Goal: Task Accomplishment & Management: Use online tool/utility

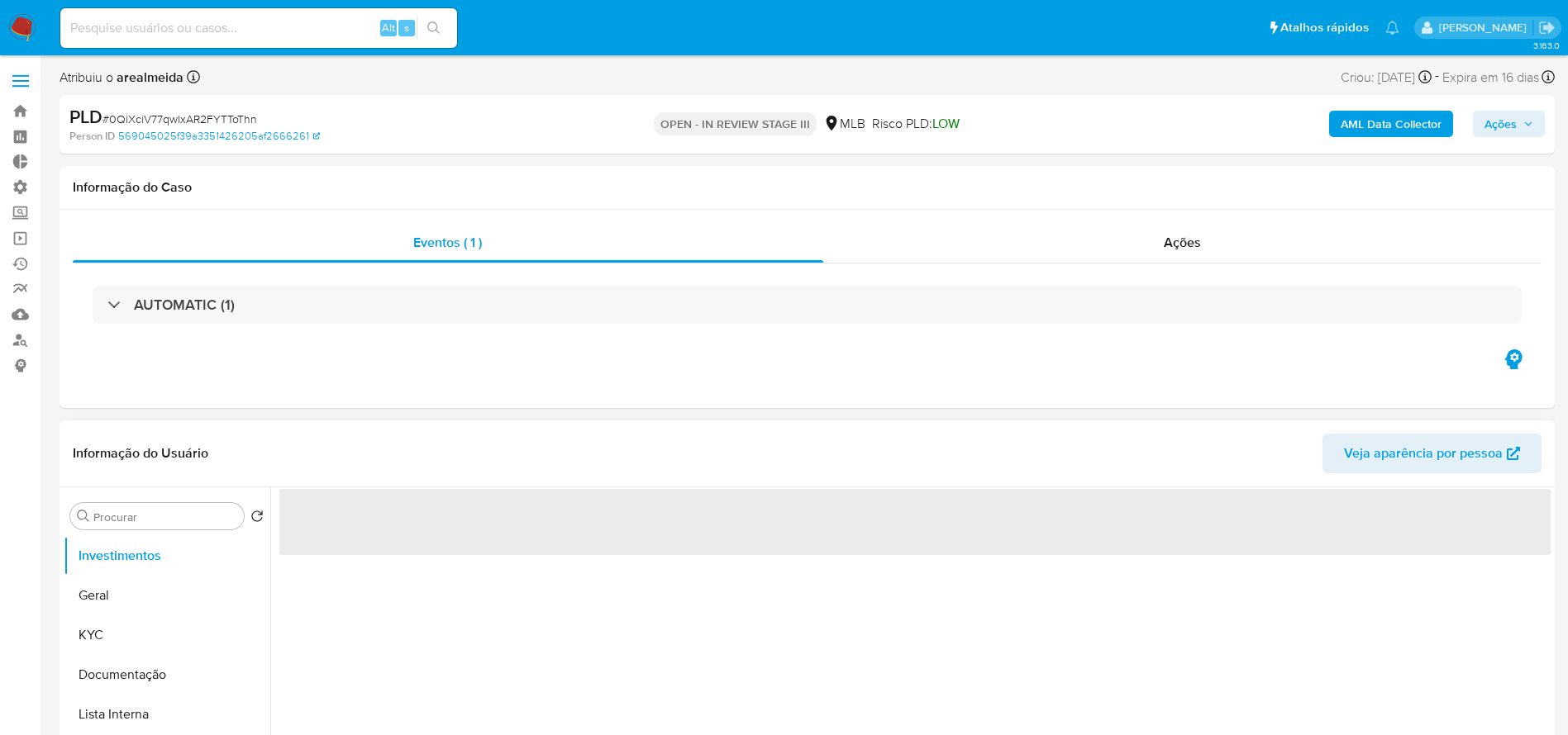
select select "10"
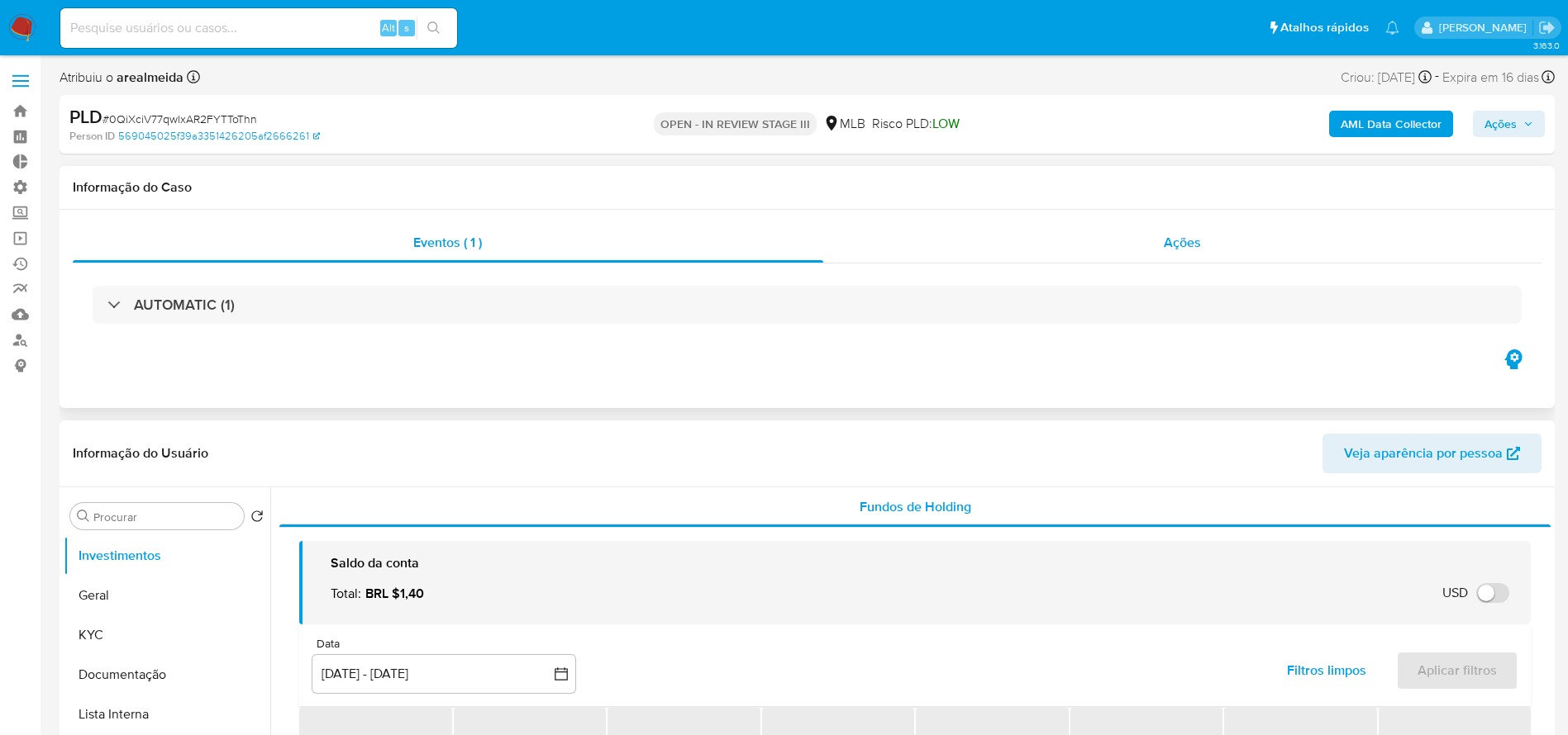
click at [1168, 248] on span "Ações" at bounding box center [1181, 242] width 37 height 19
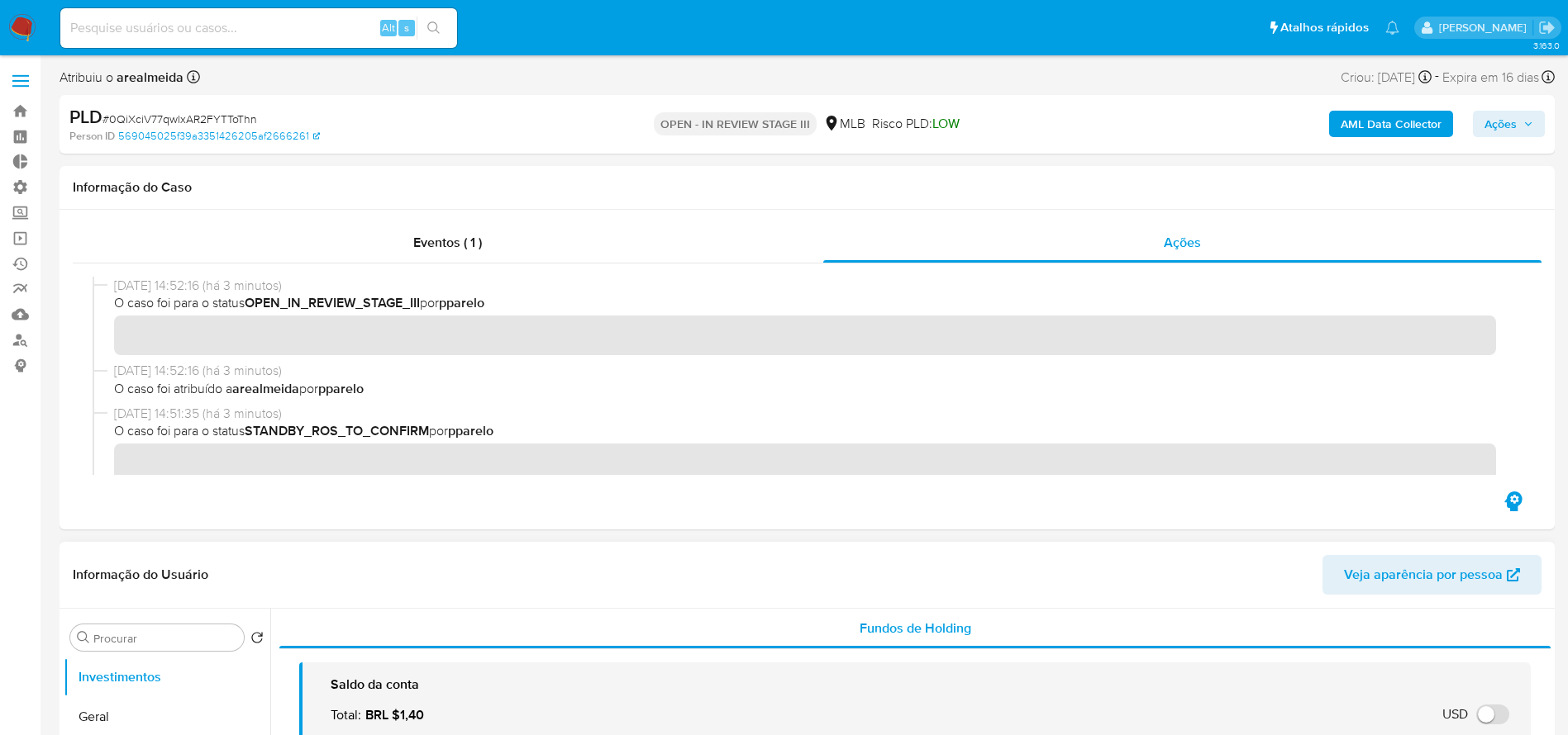
click at [227, 119] on span "# 0QiXciV77qwlxAR2FYTToThn" at bounding box center [180, 118] width 155 height 16
copy span "0QiXciV77qwlxAR2FYTToThn"
click at [1524, 129] on span "Ações" at bounding box center [1508, 124] width 49 height 23
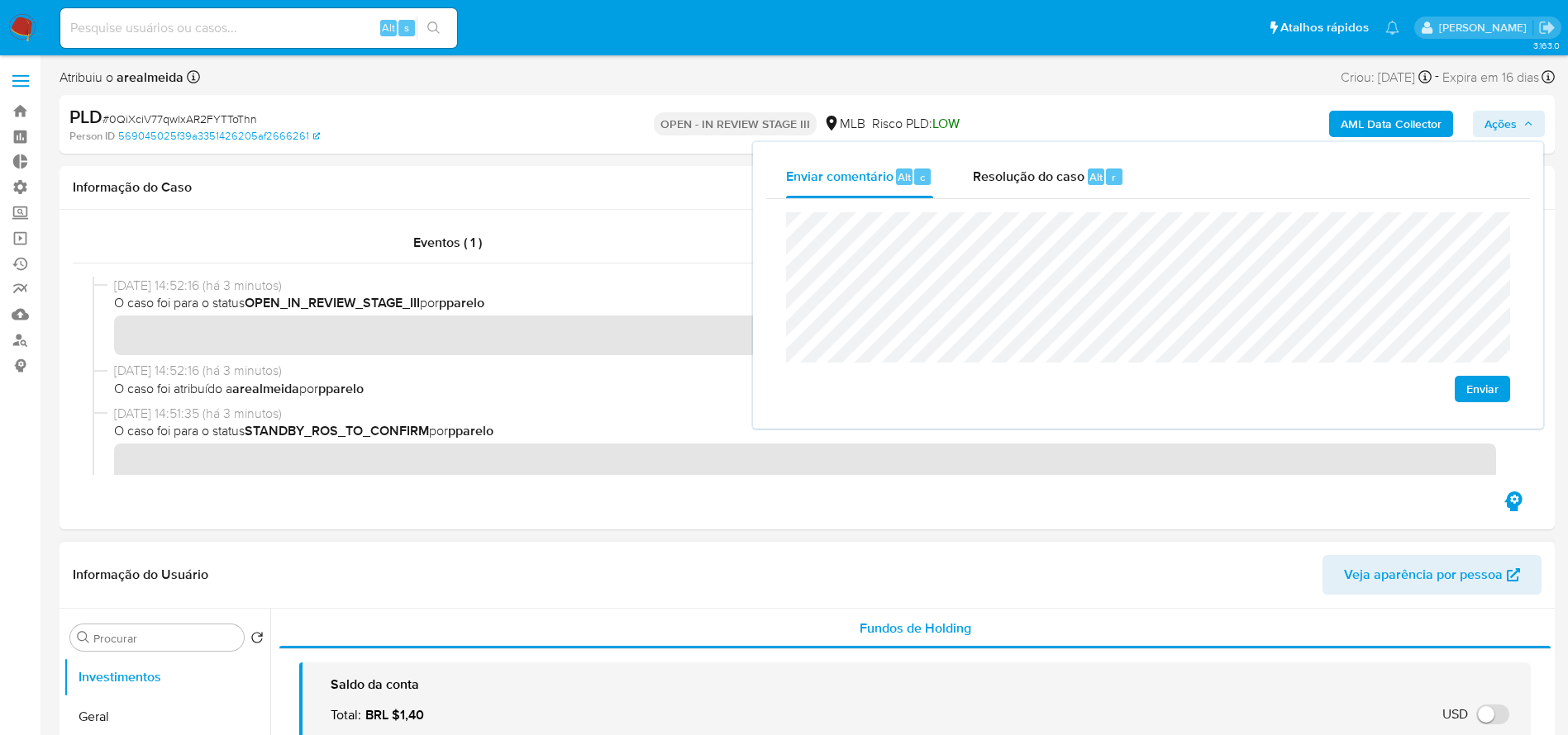
click at [982, 384] on div "Enviar" at bounding box center [1148, 306] width 724 height 190
click at [674, 436] on span "O caso foi para o status STANDBY_ROS_TO_CONFIRM por pparelo" at bounding box center [814, 430] width 1401 height 18
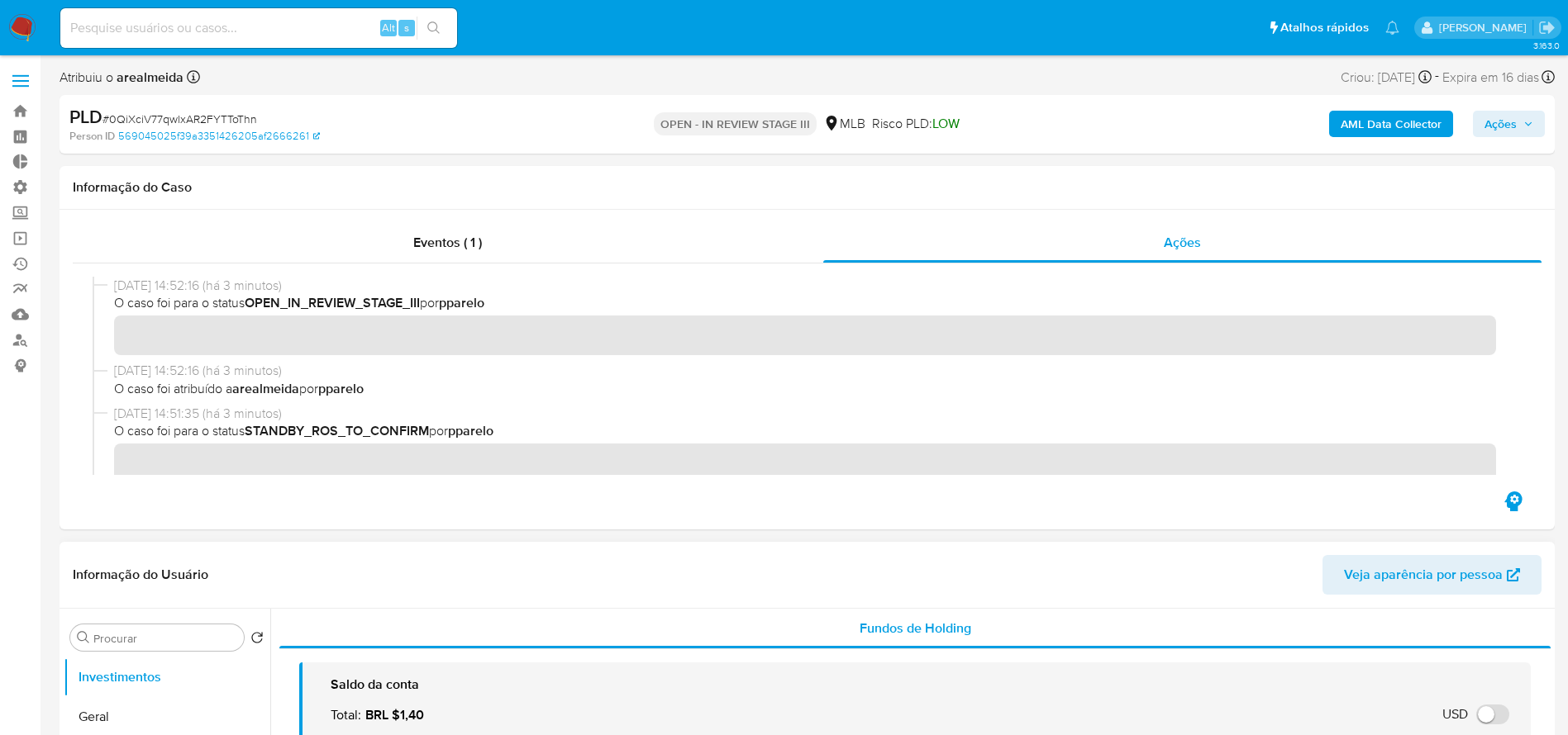
click at [1541, 119] on button "Ações" at bounding box center [1508, 124] width 72 height 27
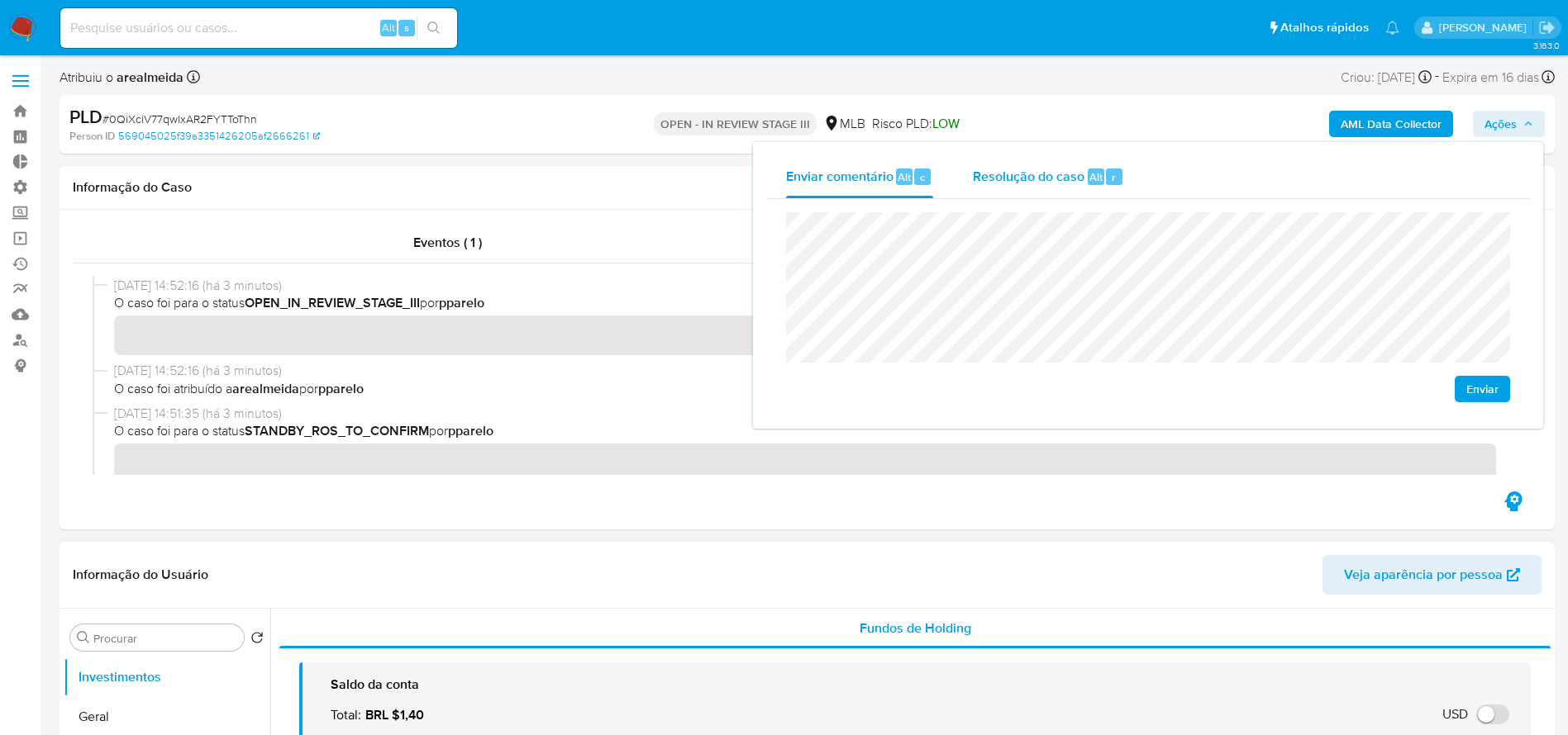
click at [1030, 174] on span "Resolução do caso" at bounding box center [1028, 177] width 112 height 19
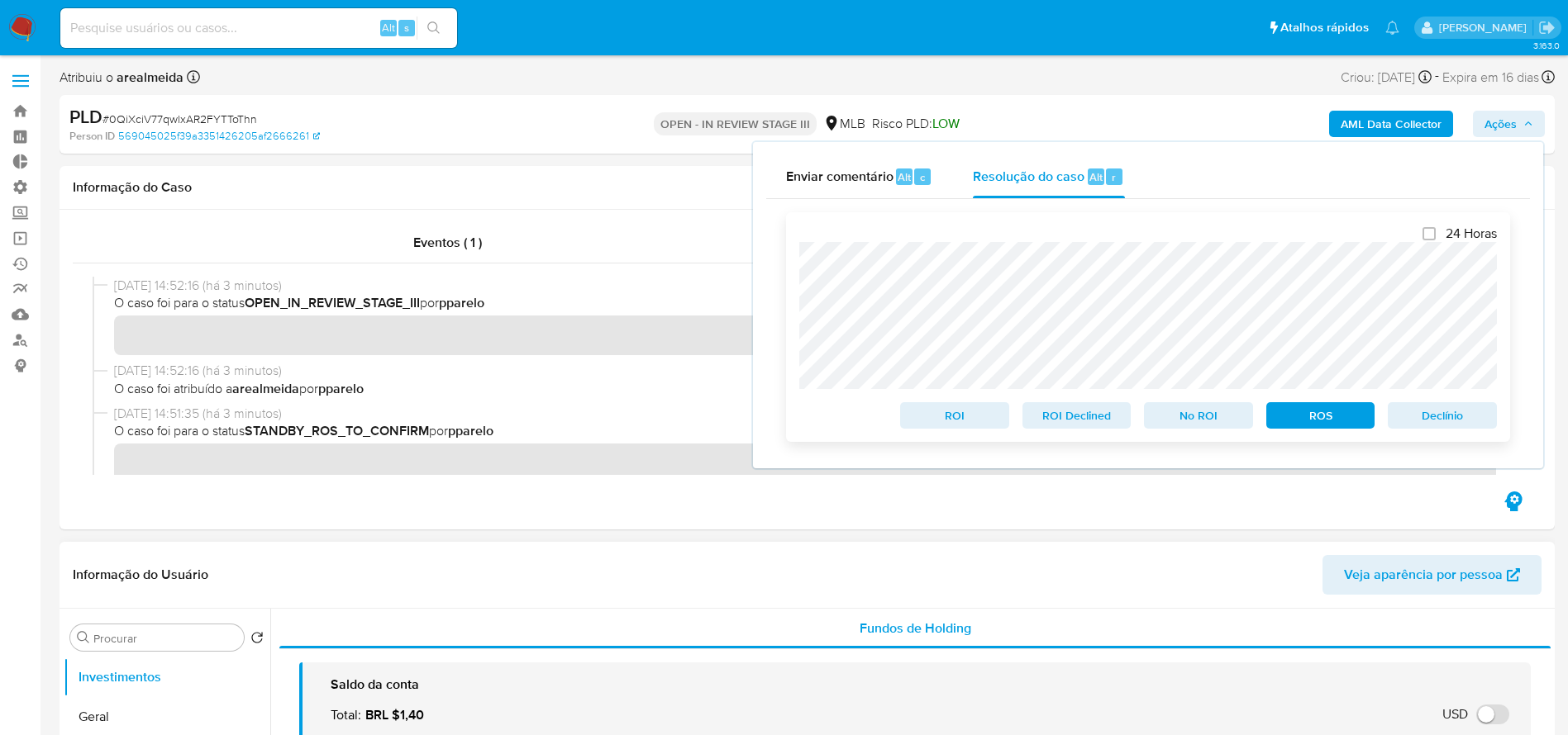
click at [1313, 414] on span "ROS" at bounding box center [1321, 415] width 86 height 23
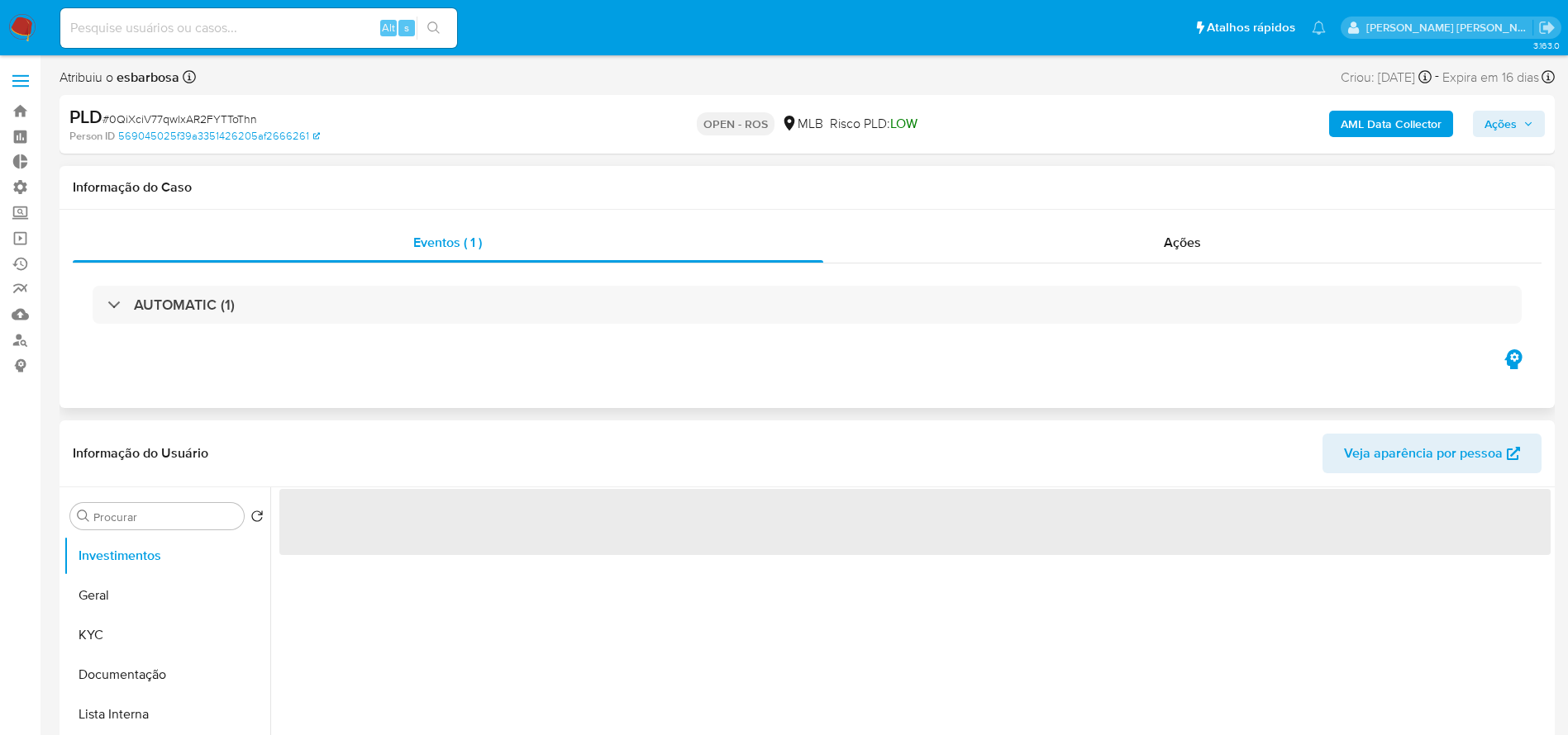
select select "10"
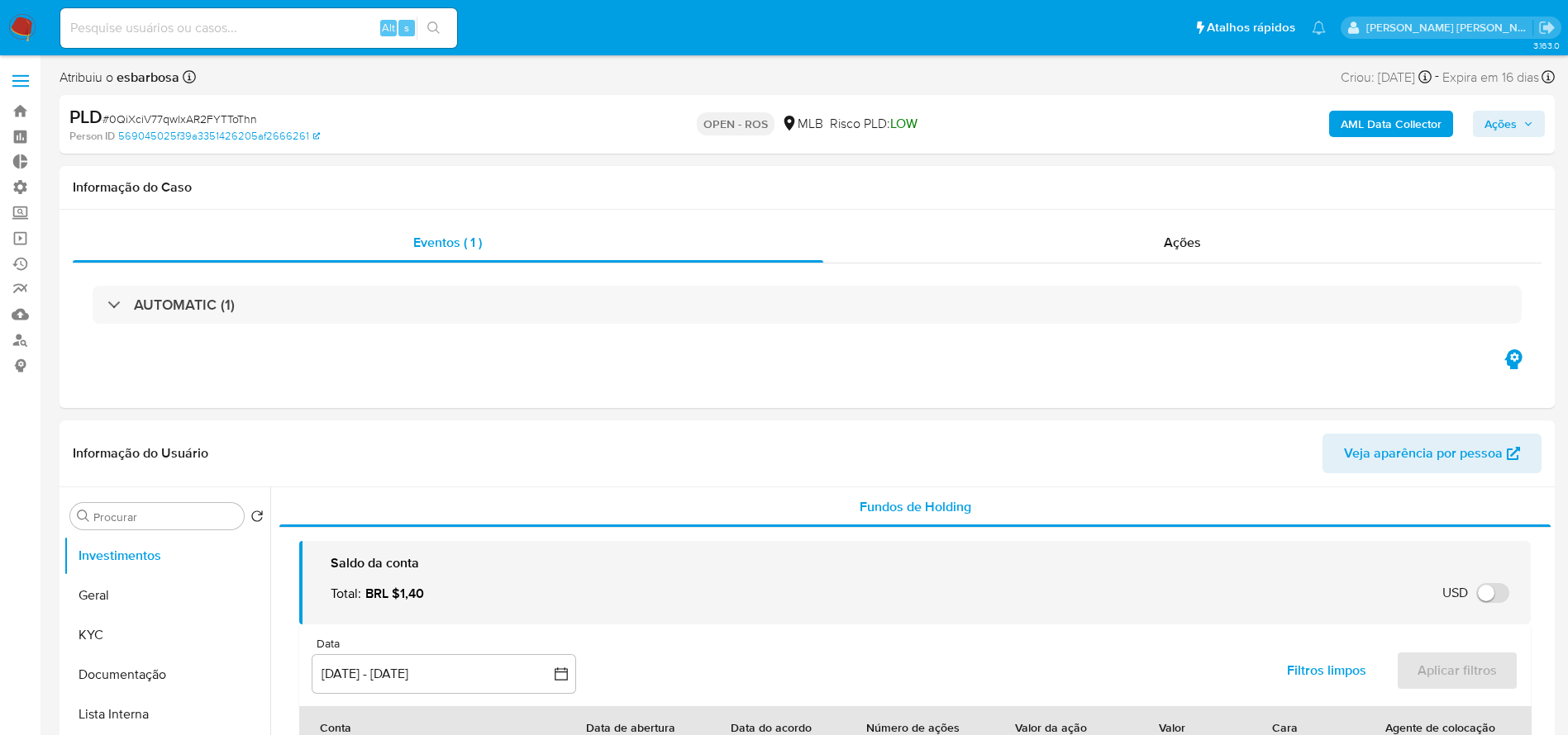
click at [21, 33] on img at bounding box center [22, 28] width 28 height 28
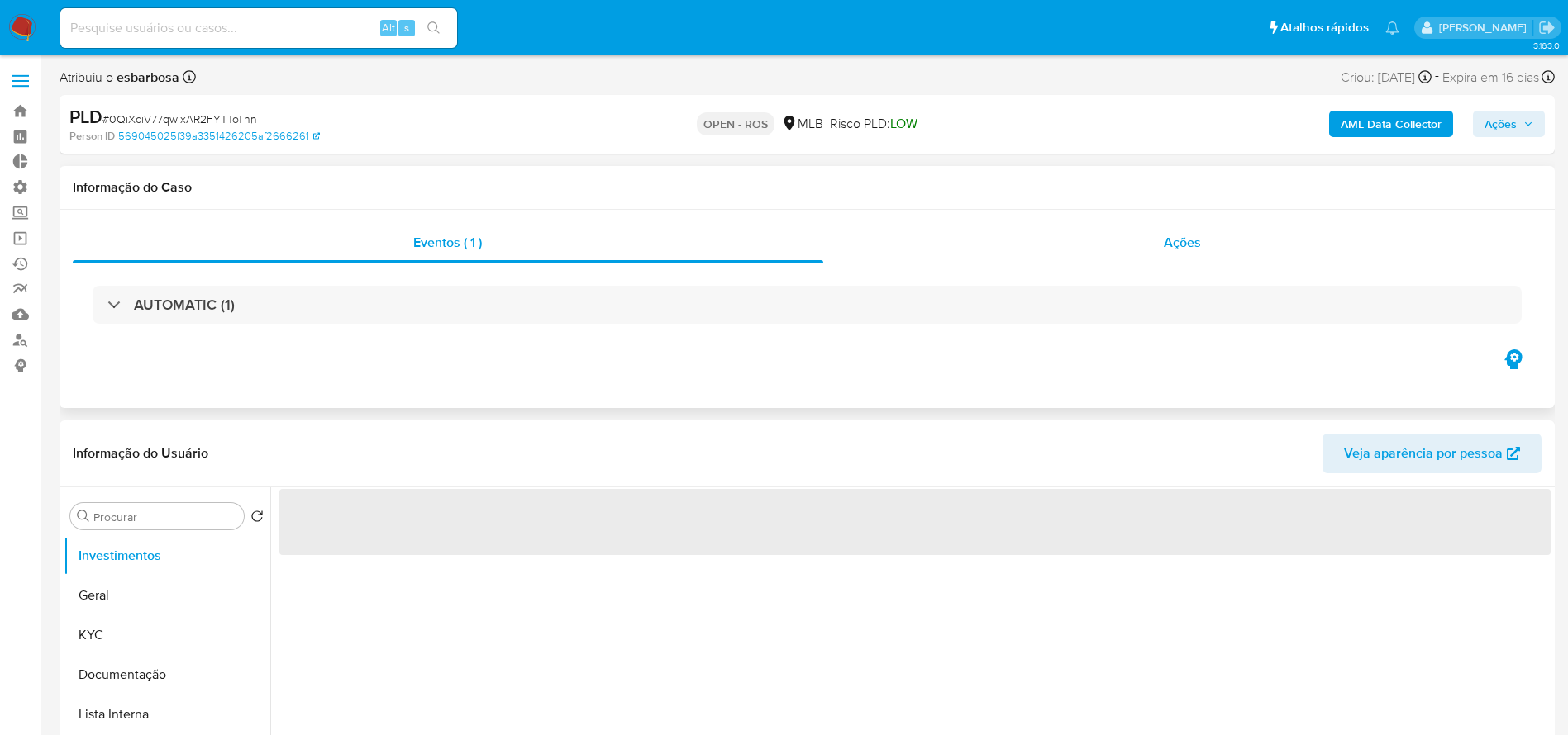
click at [1176, 246] on span "Ações" at bounding box center [1181, 242] width 37 height 19
select select "10"
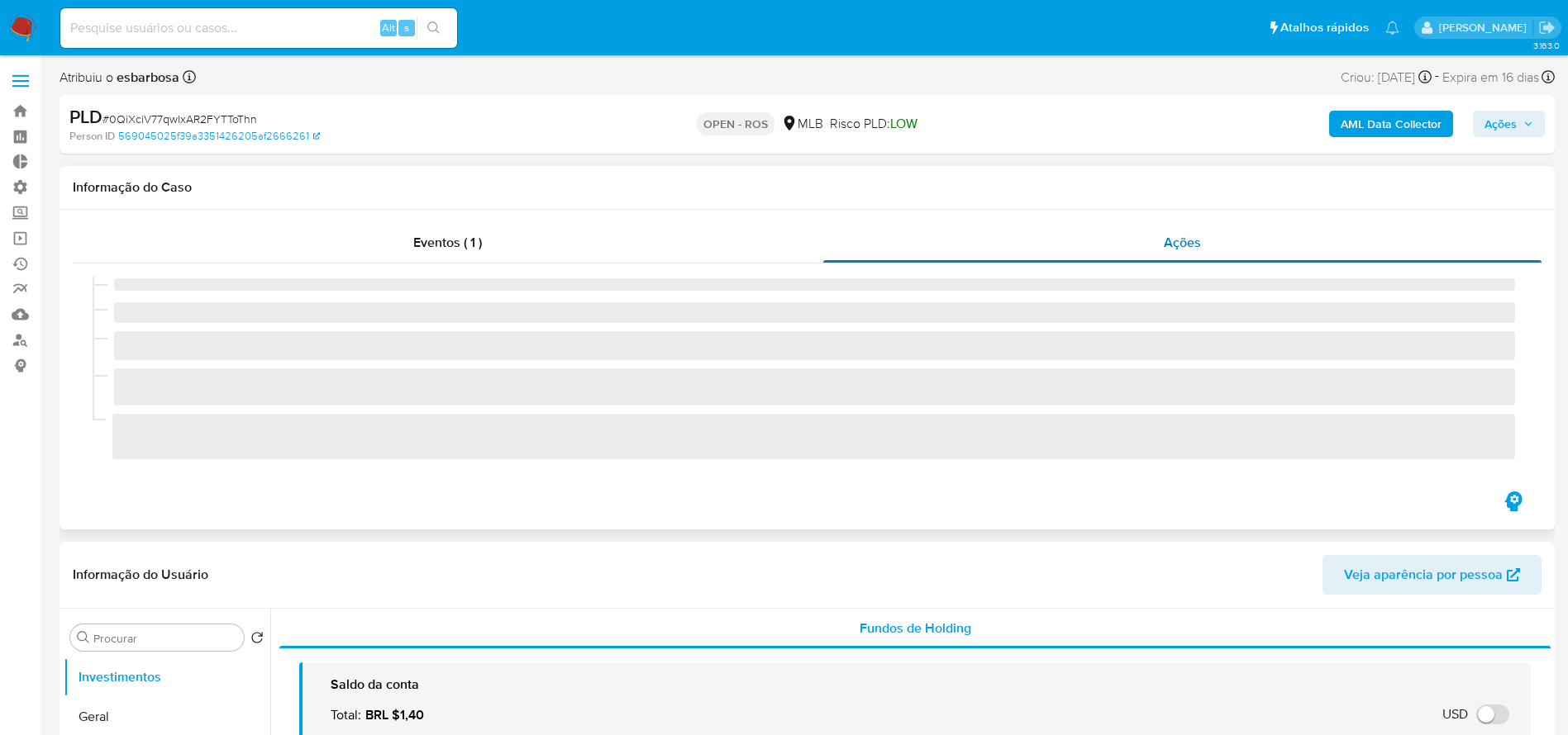
click at [1176, 246] on span "Ações" at bounding box center [1181, 242] width 37 height 19
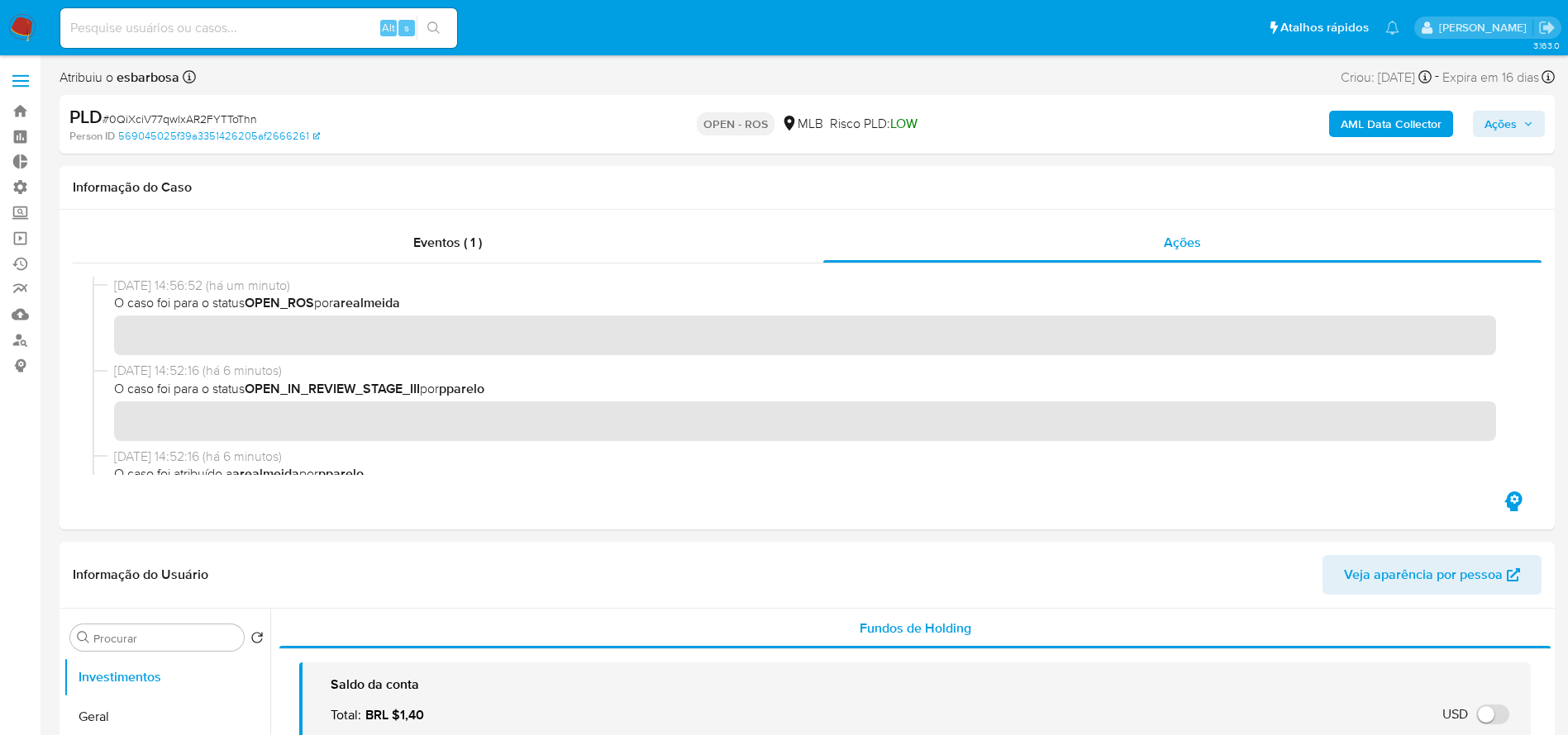
click at [223, 116] on span "# 0QiXciV77qwlxAR2FYTToThn" at bounding box center [180, 118] width 155 height 16
copy span "0QiXciV77qwlxAR2FYTToThn"
click at [24, 31] on img at bounding box center [22, 28] width 28 height 28
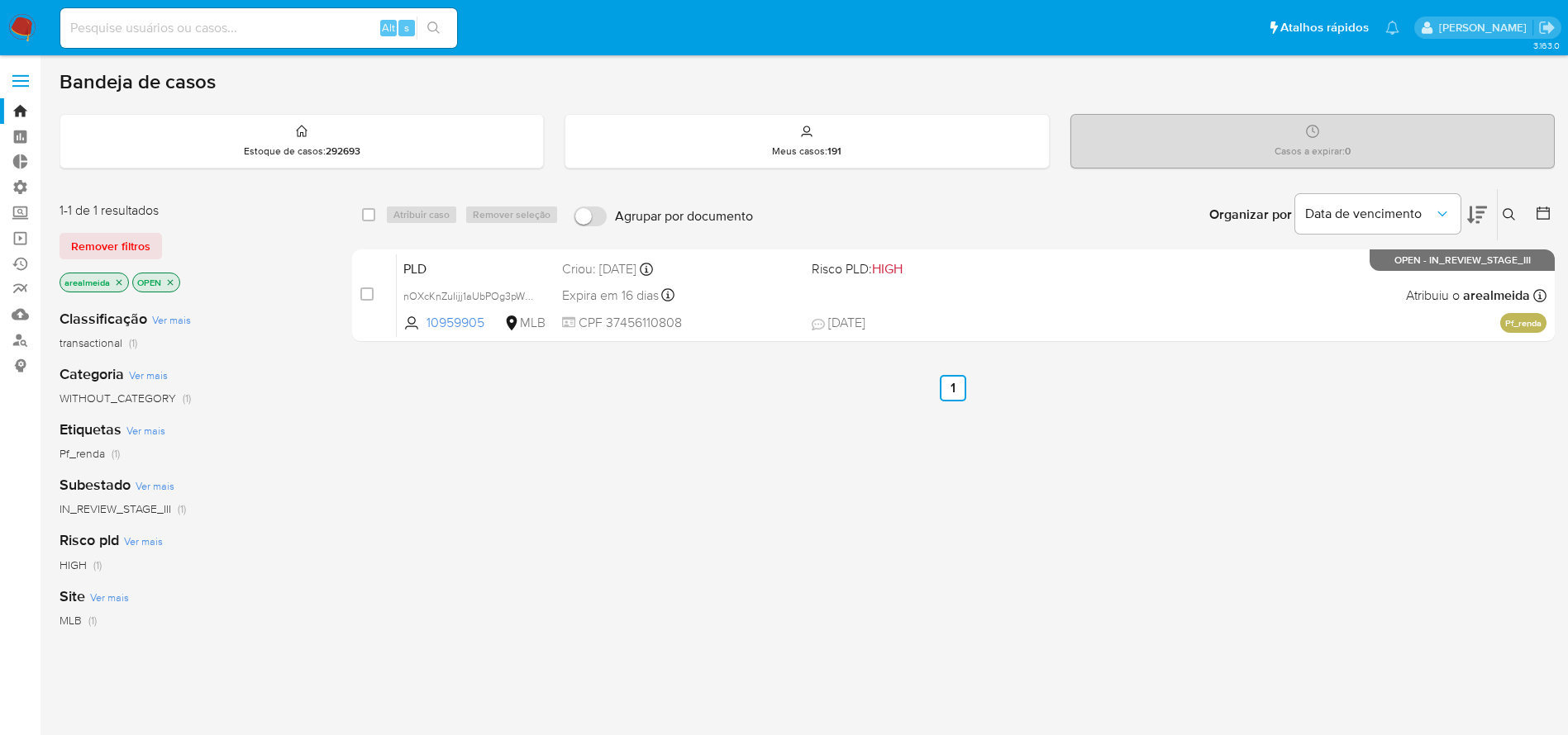
click at [1500, 209] on button at bounding box center [1511, 215] width 28 height 20
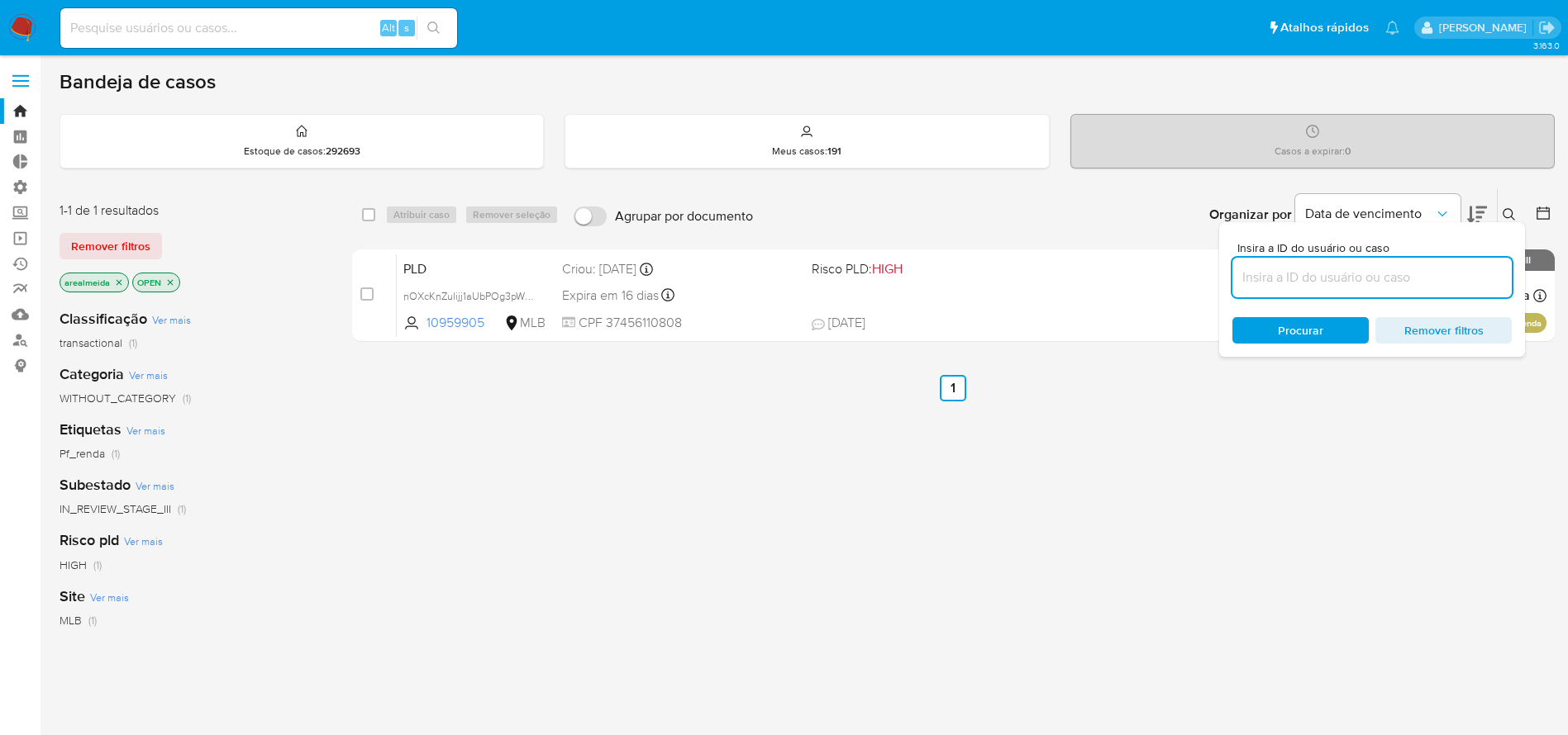
click at [1355, 275] on input at bounding box center [1371, 278] width 280 height 22
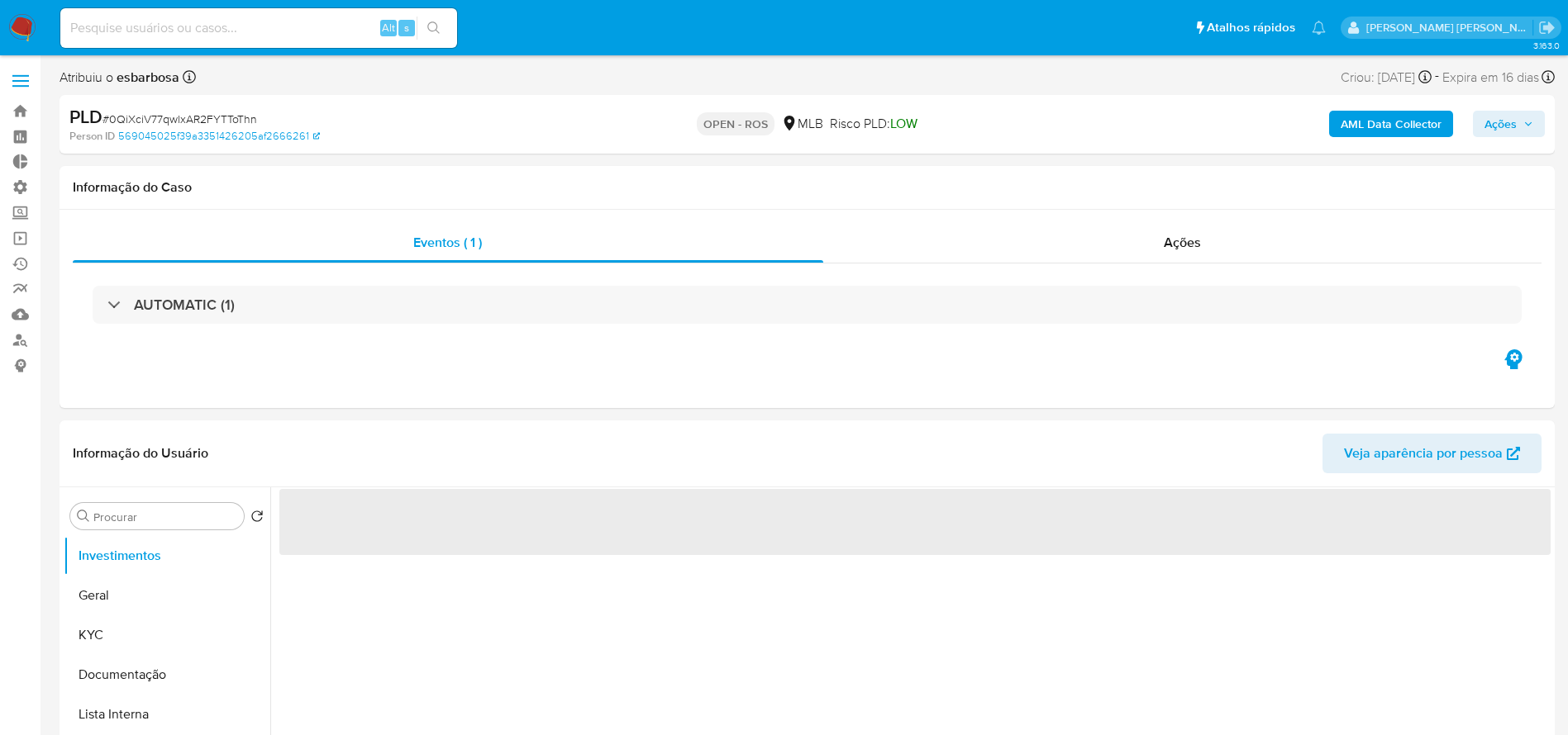
click at [207, 119] on span "# 0QiXciV77qwlxAR2FYTToThn" at bounding box center [180, 118] width 155 height 16
select select "10"
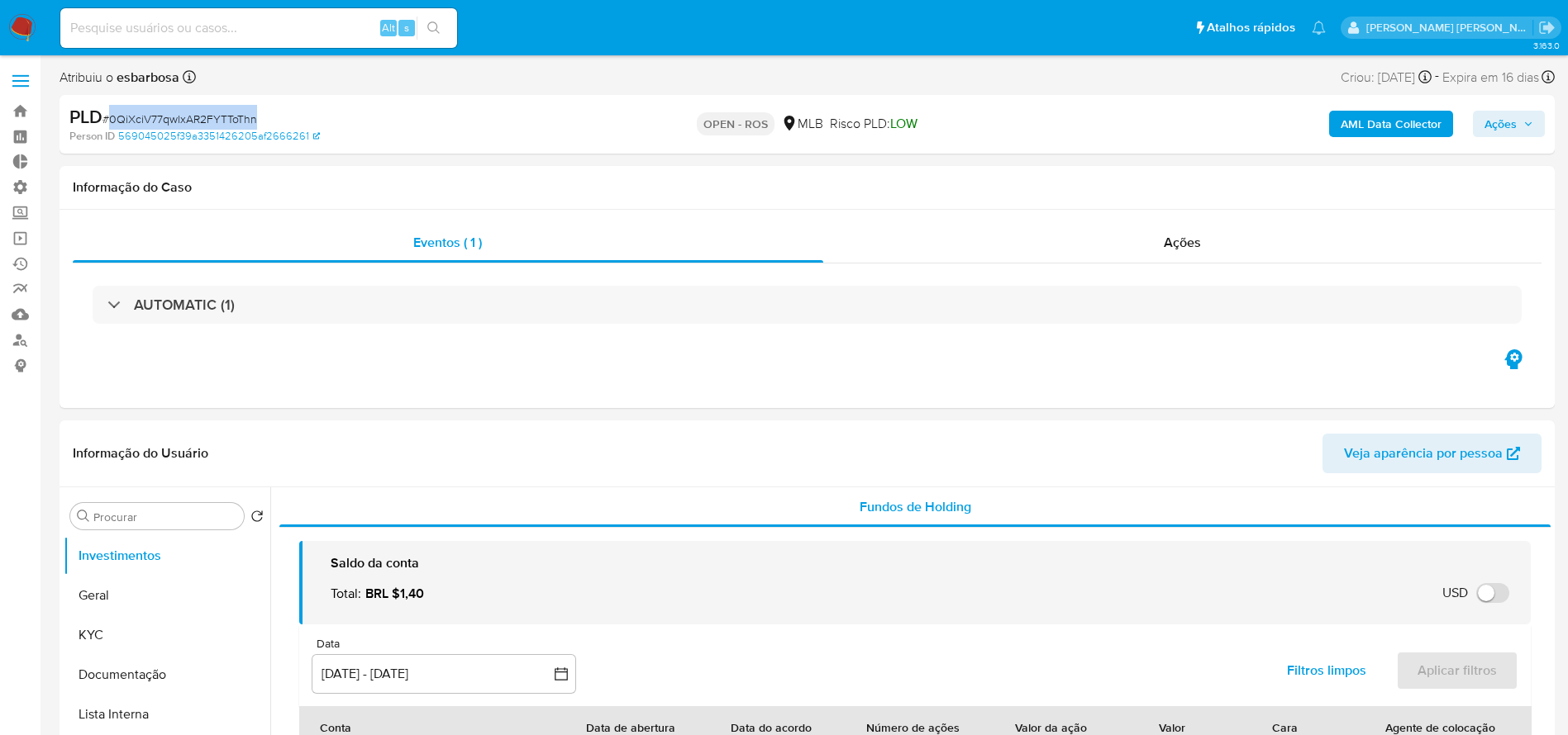
copy span "0QiXciV77qwlxAR2FYTToThn"
click at [16, 115] on link "Bandeja" at bounding box center [98, 111] width 197 height 26
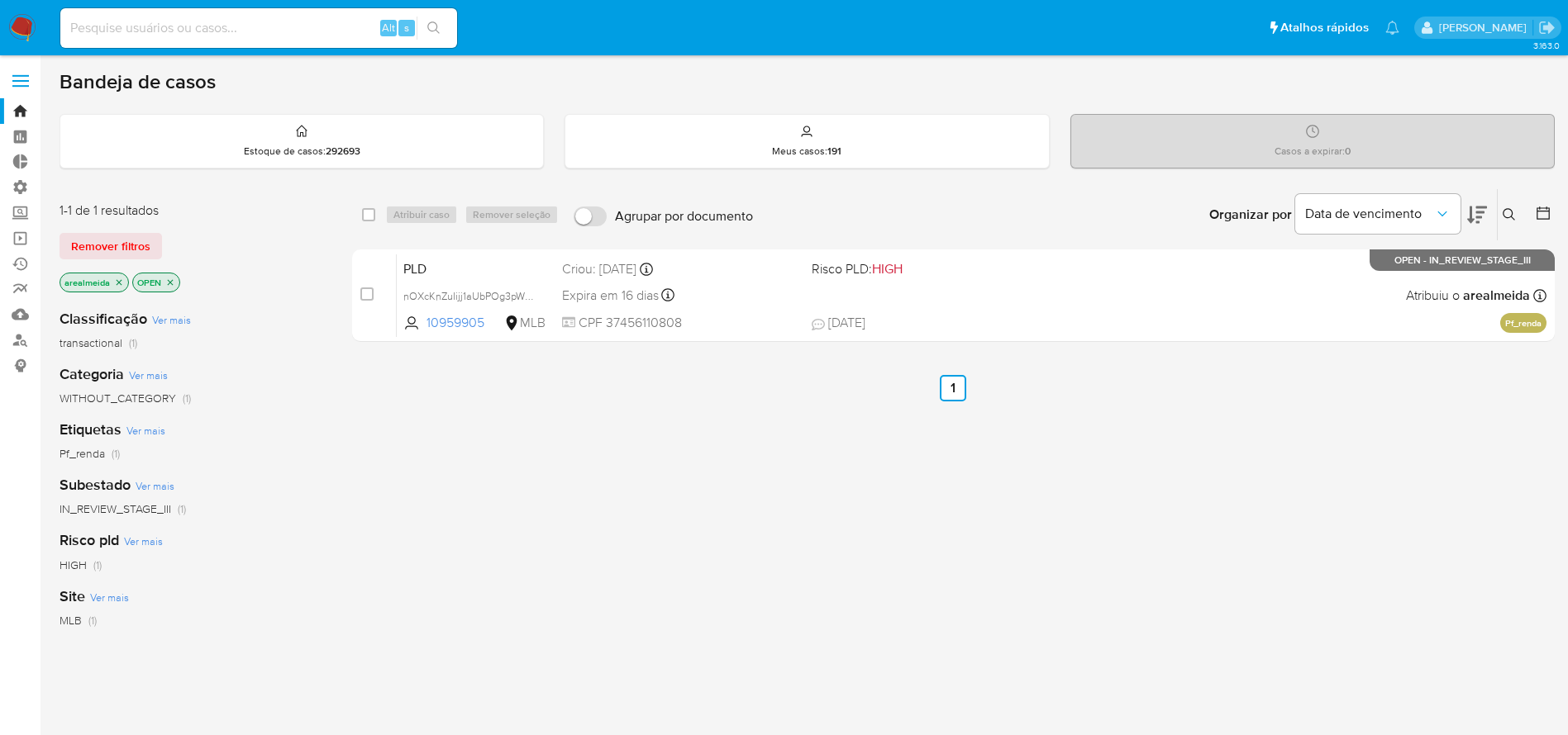
click at [114, 283] on icon "close-filter" at bounding box center [118, 283] width 10 height 10
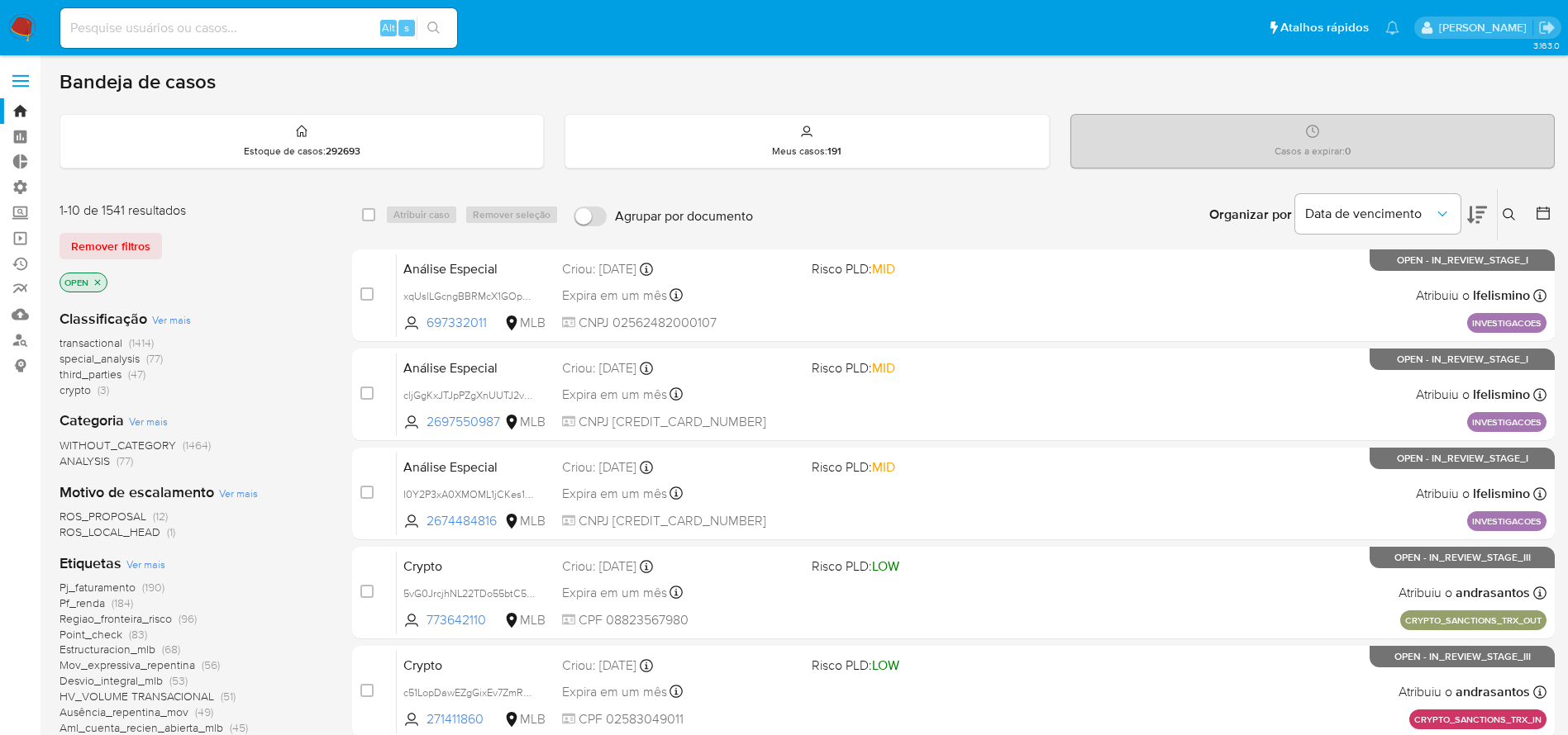
click at [101, 283] on icon "close-filter" at bounding box center [97, 283] width 10 height 10
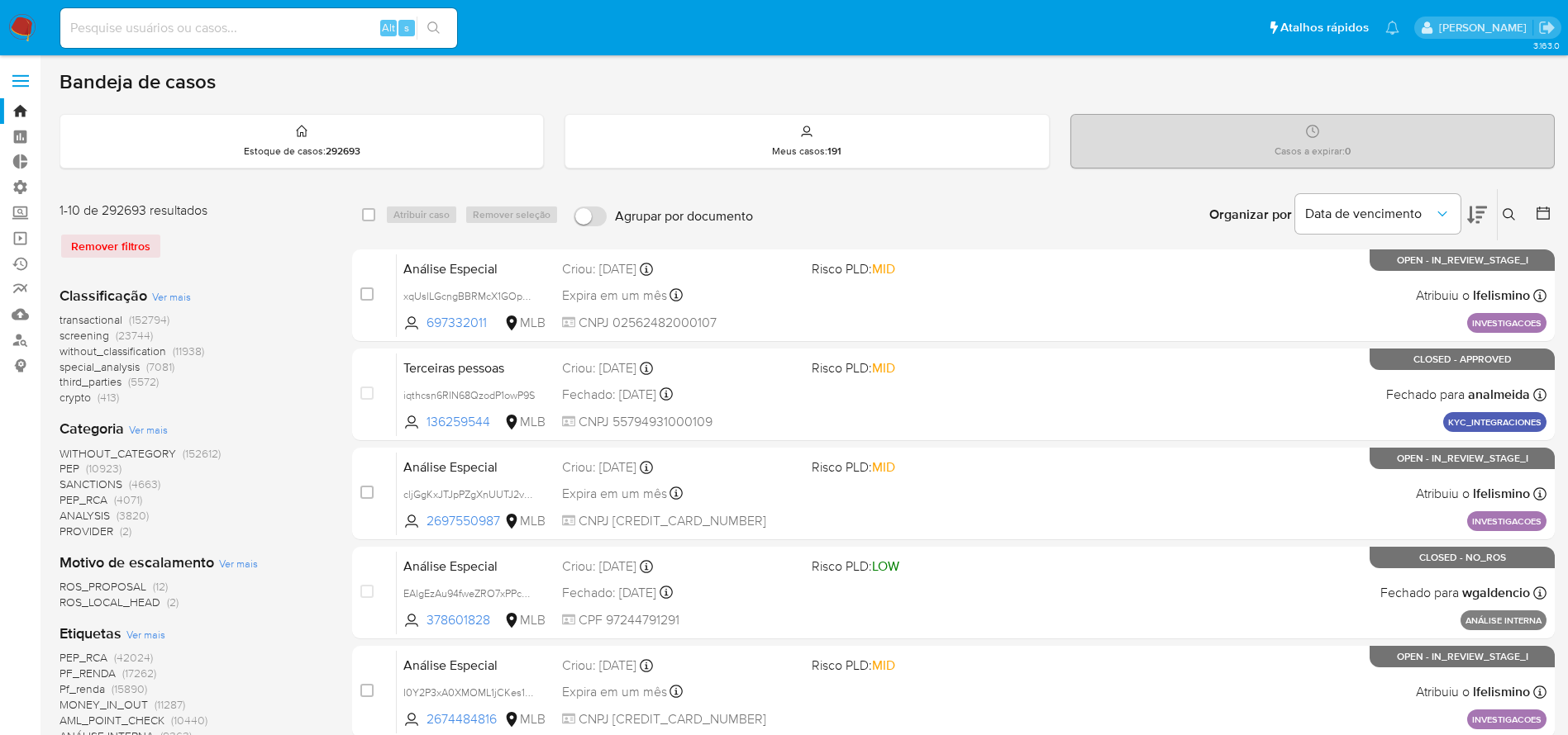
click at [1509, 210] on icon at bounding box center [1509, 215] width 13 height 13
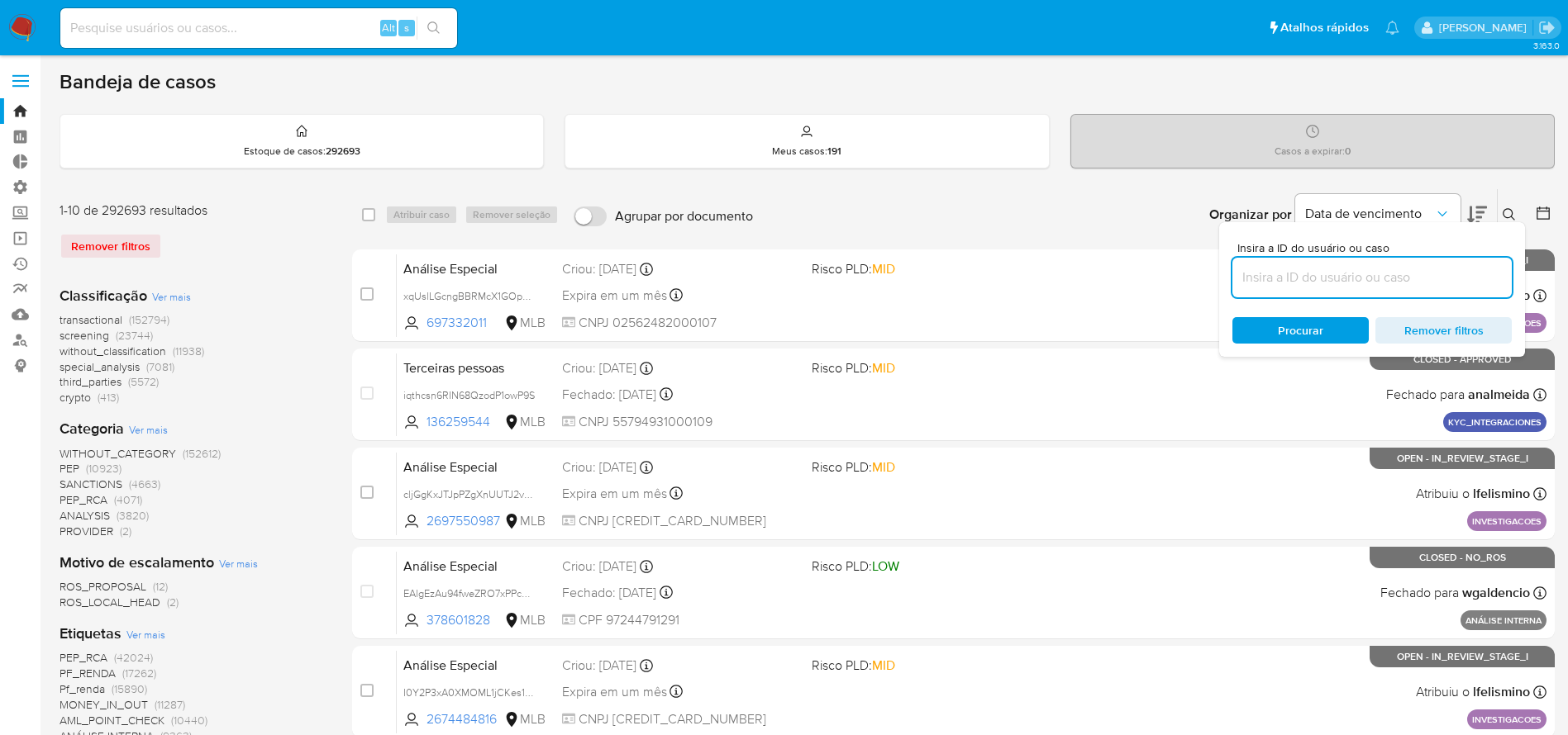
click at [1282, 285] on input at bounding box center [1371, 278] width 280 height 22
type input "0QiXciV77qwlxAR2FYTToThn"
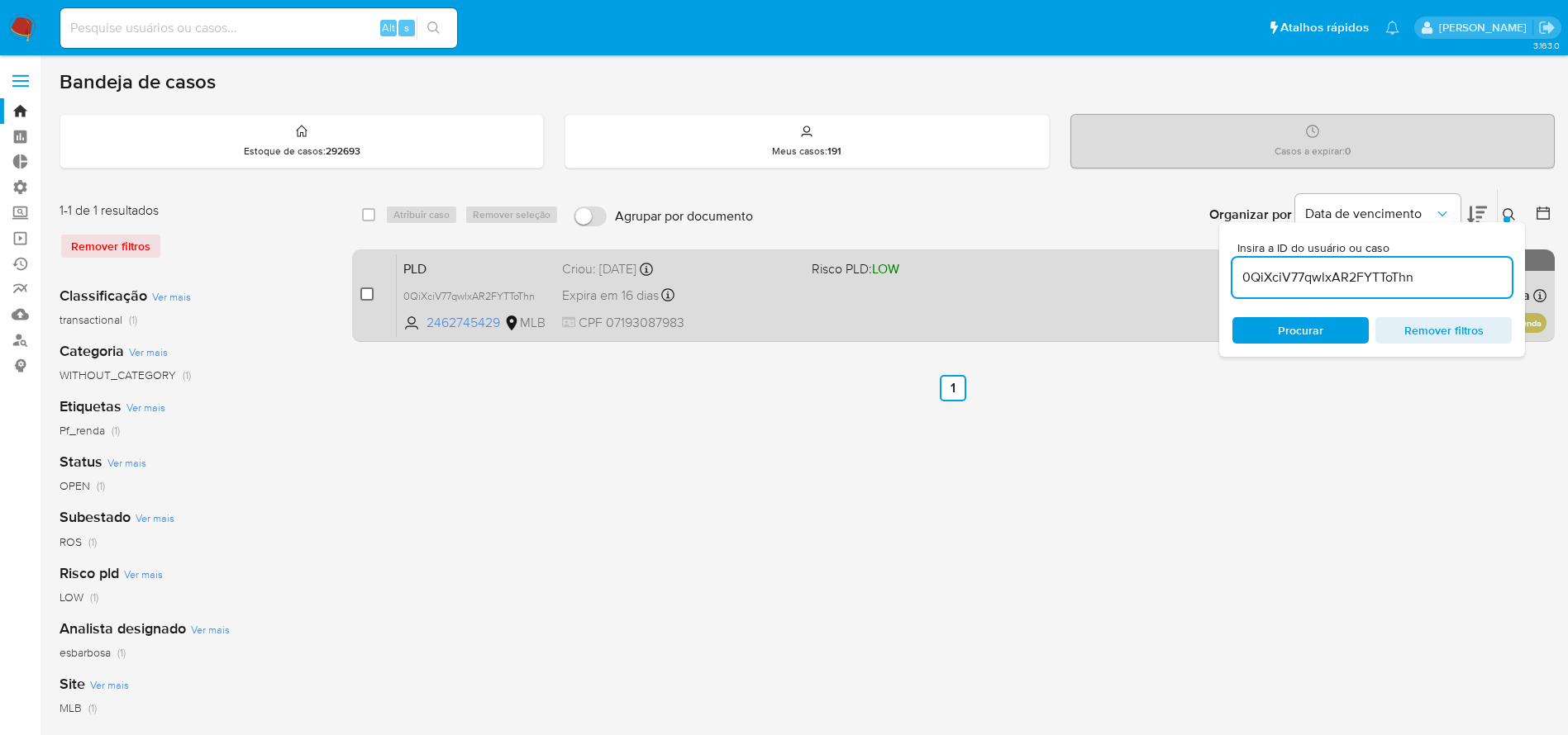
click at [371, 292] on input "checkbox" at bounding box center [367, 294] width 13 height 13
checkbox input "true"
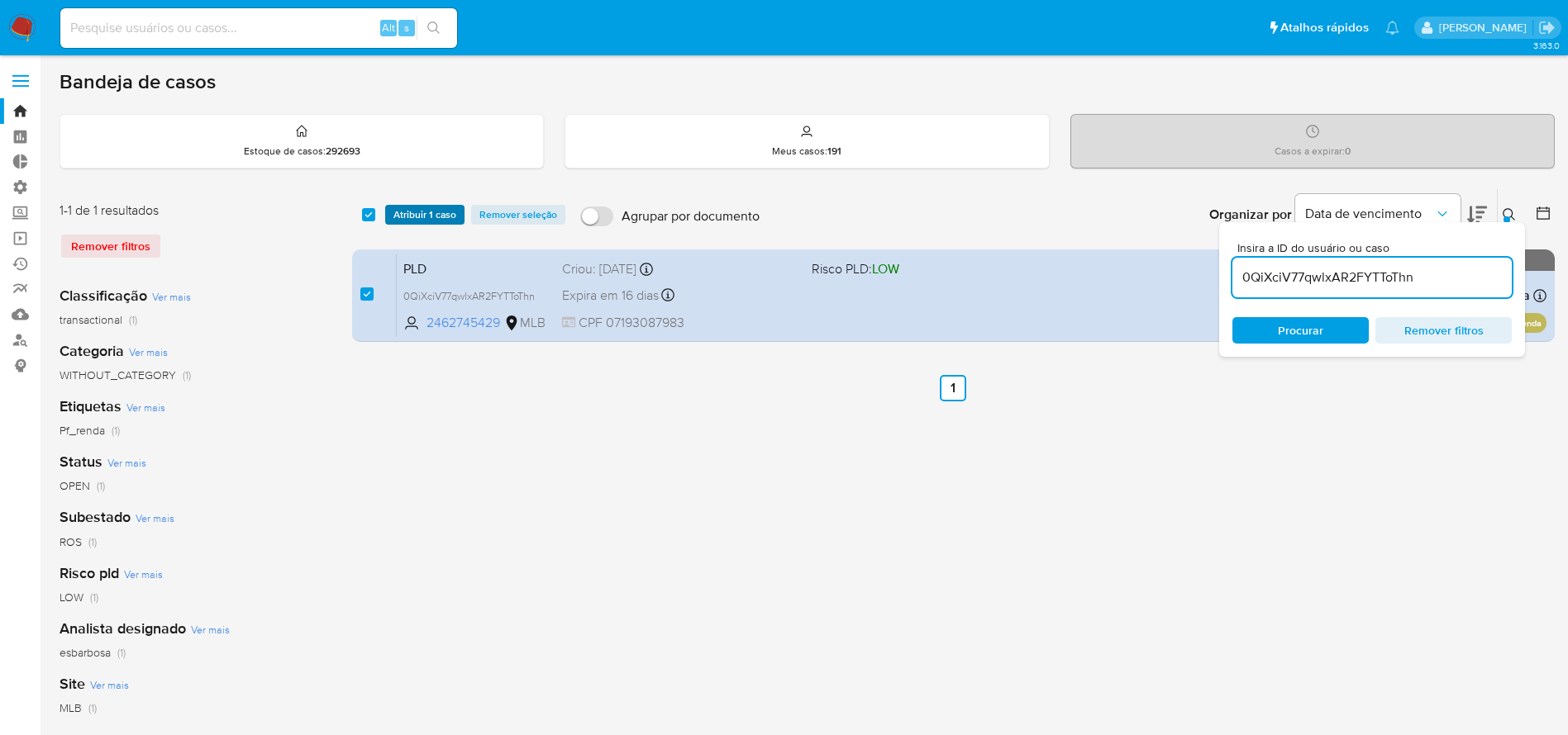
click at [407, 211] on span "Atribuir 1 caso" at bounding box center [425, 214] width 63 height 16
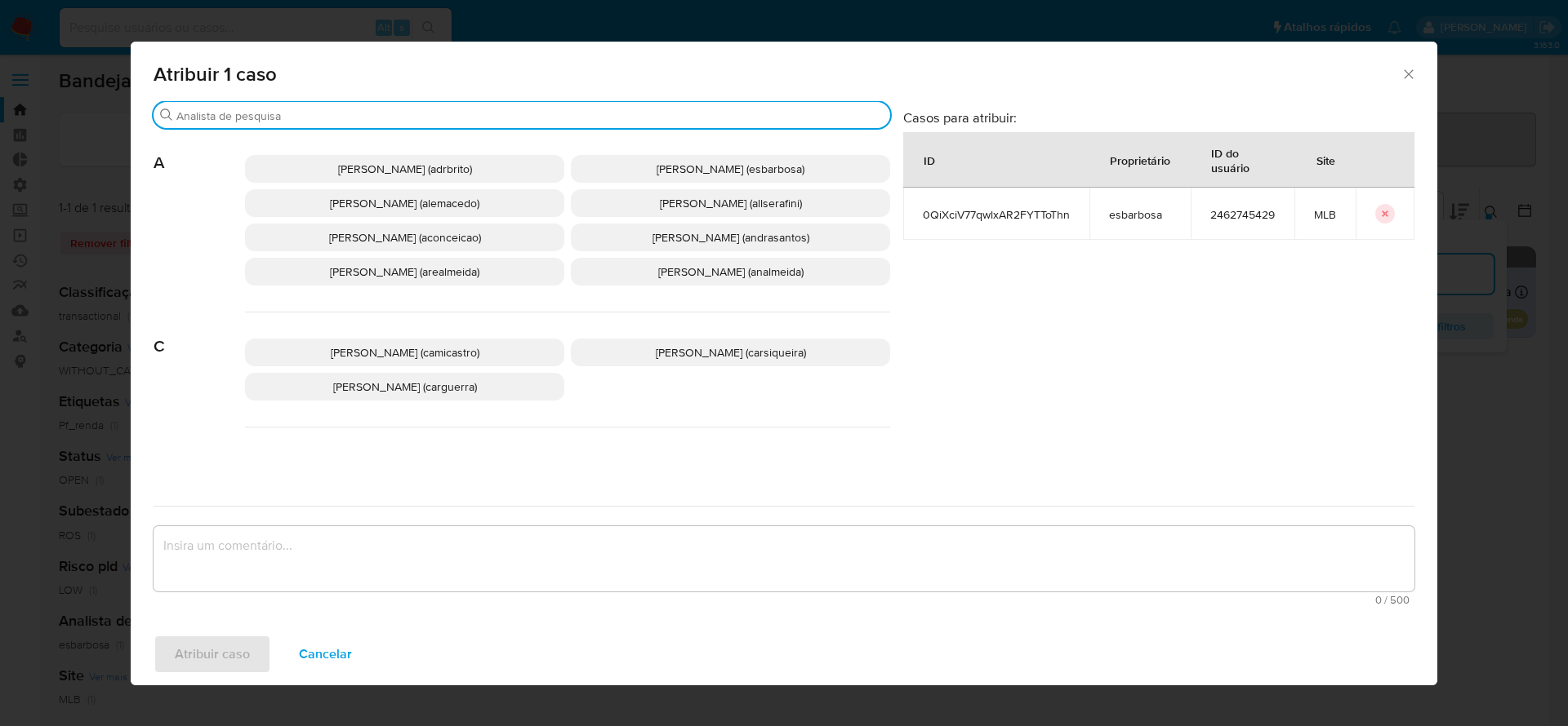
click at [375, 114] on input "Buscar" at bounding box center [529, 116] width 707 height 15
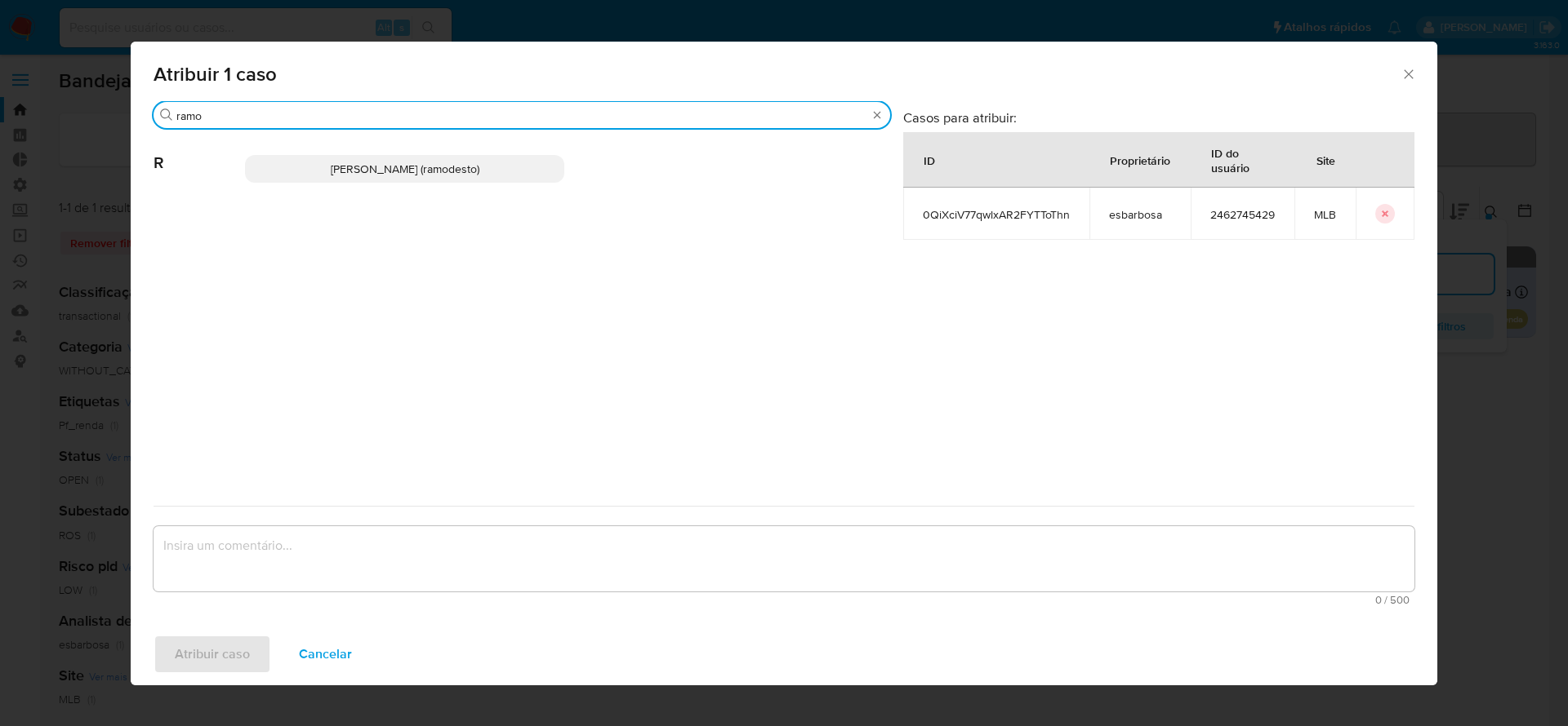
type input "ramo"
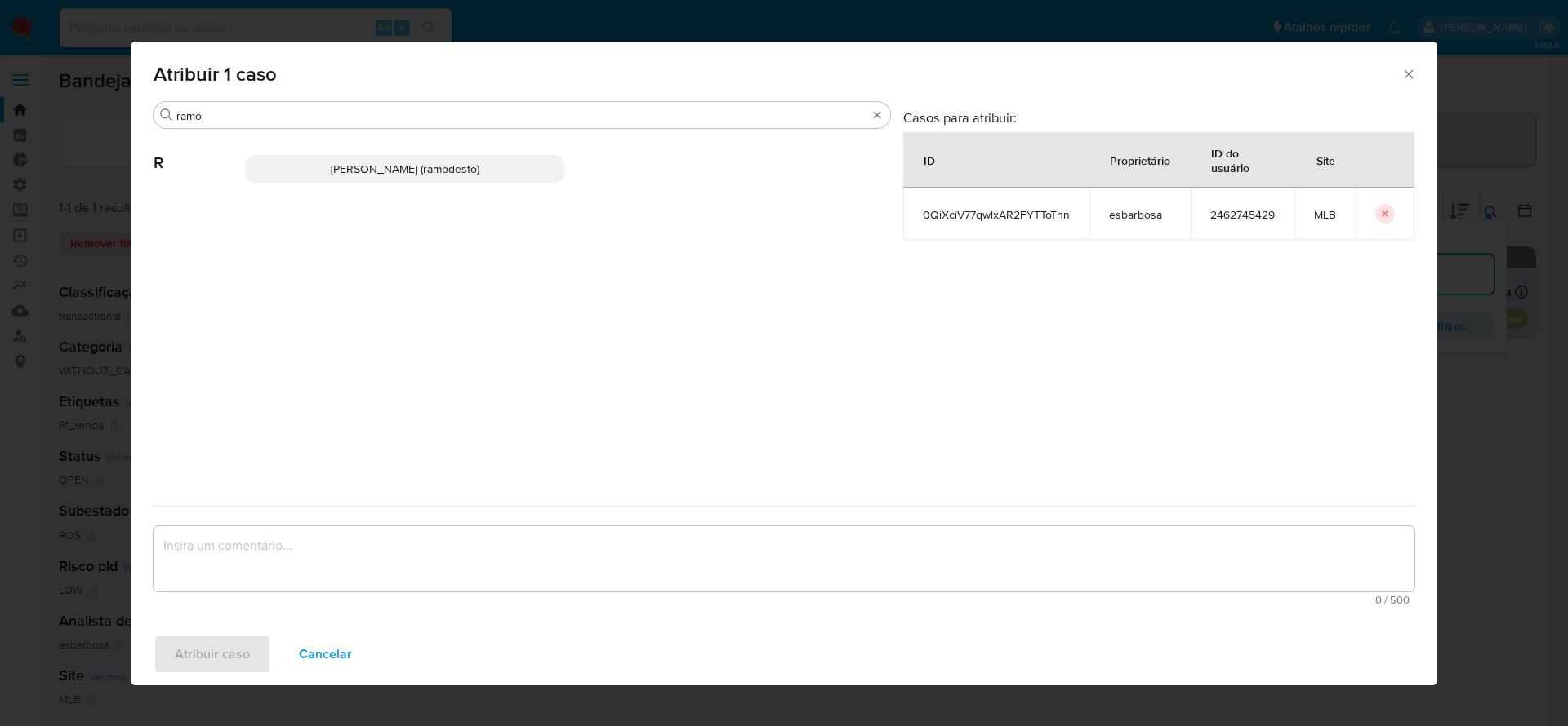
click at [360, 159] on p "Rafael Modesto Dos Santos (ramodesto)" at bounding box center [405, 168] width 319 height 27
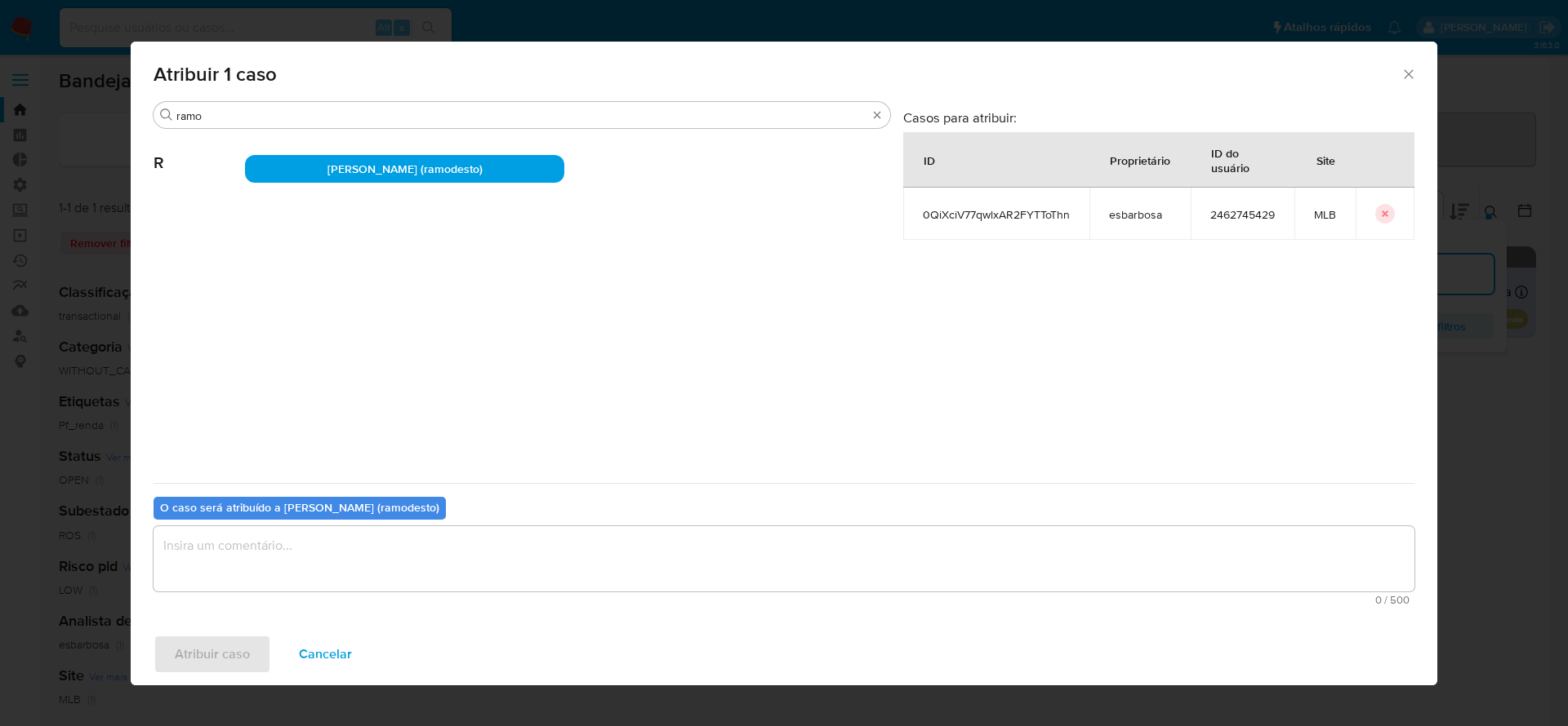
click at [229, 536] on textarea "assign-modal" at bounding box center [784, 558] width 1260 height 65
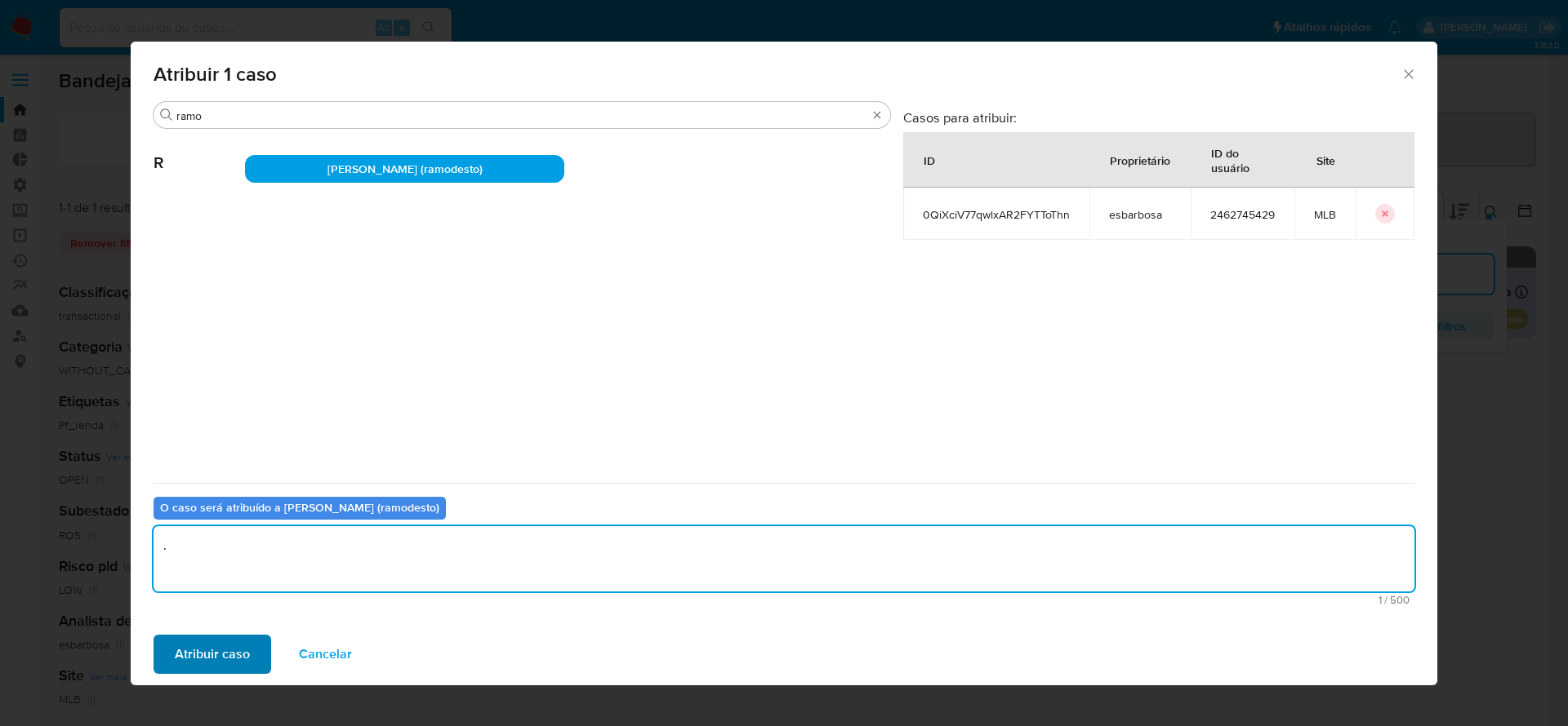
type textarea "."
click at [204, 648] on span "Atribuir caso" at bounding box center [212, 654] width 75 height 36
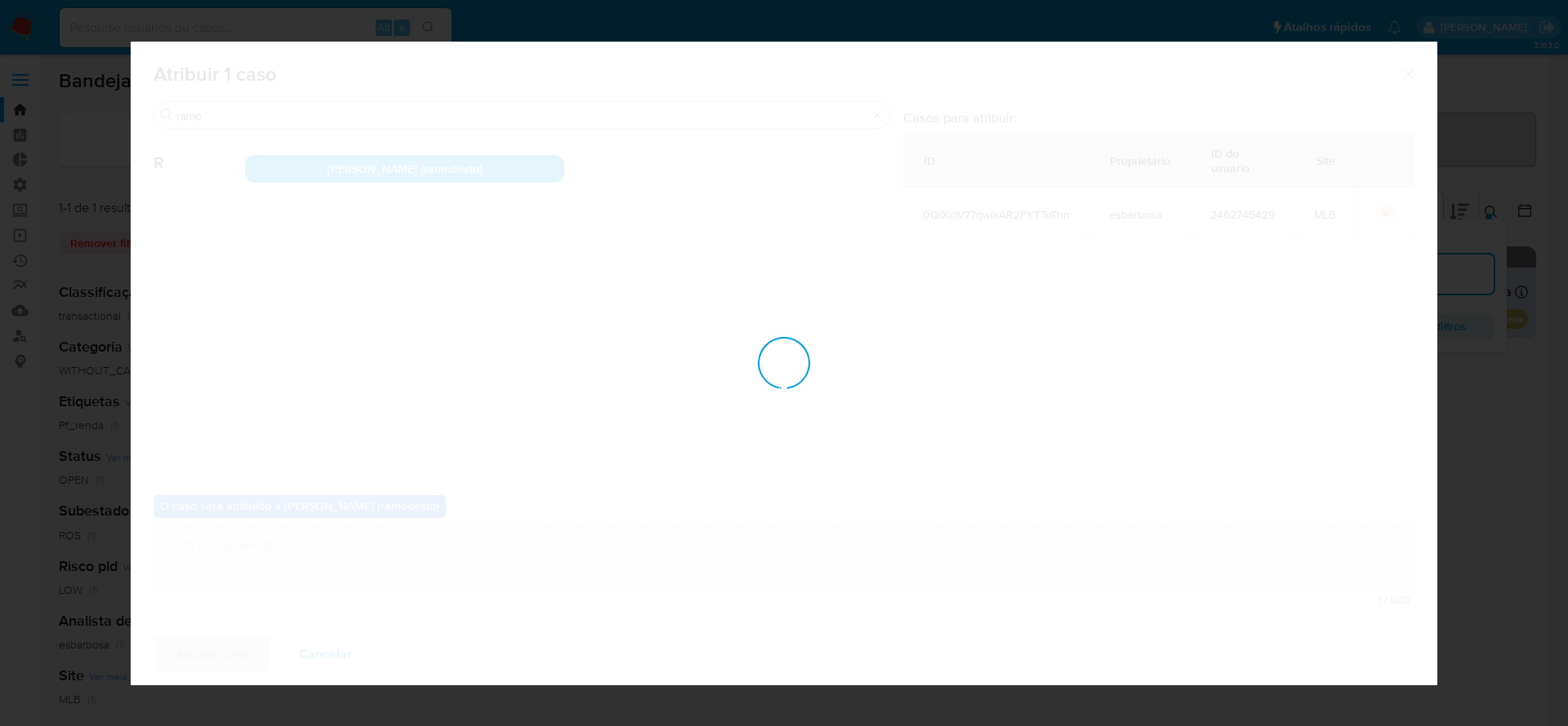
checkbox input "false"
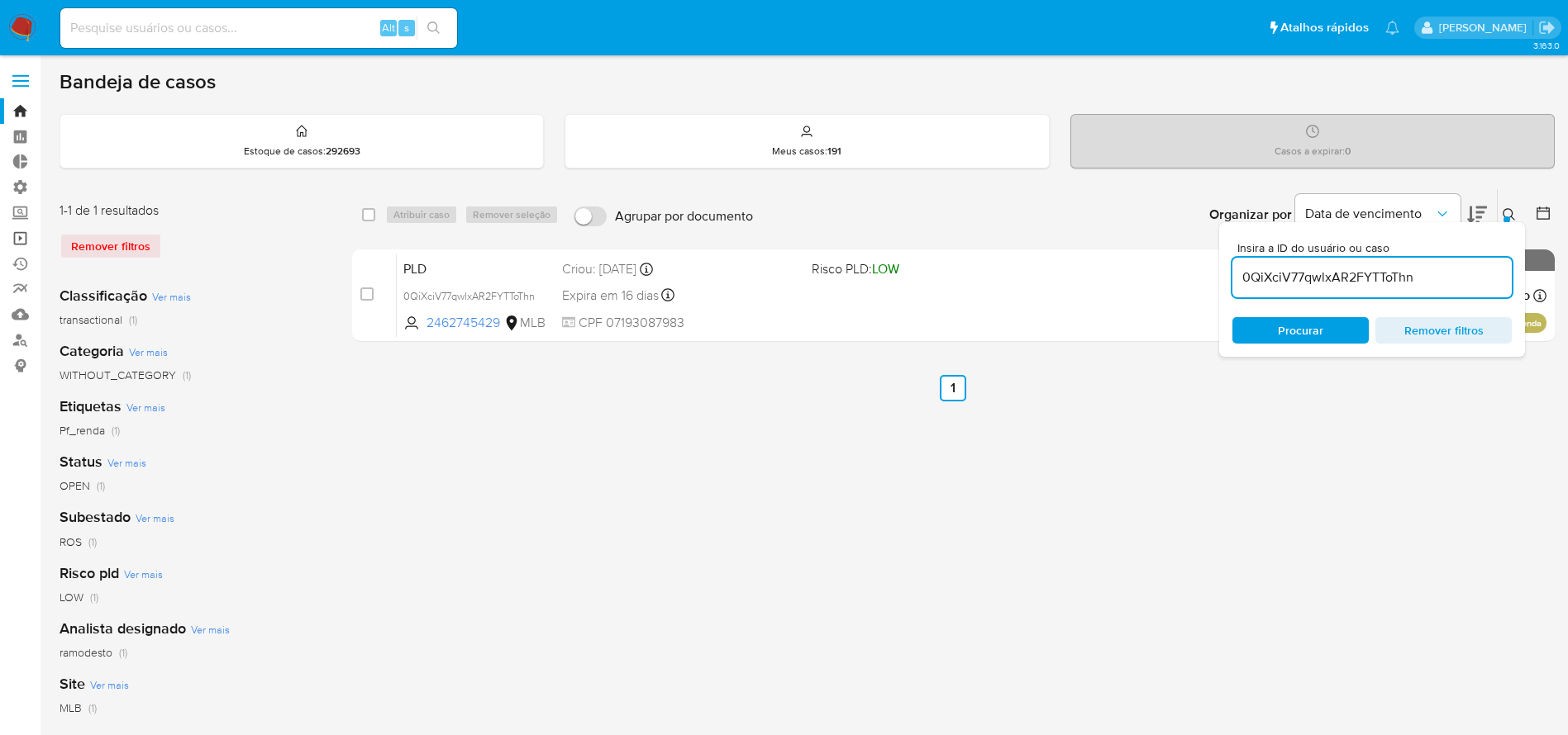
click at [17, 232] on link "Operações em massa" at bounding box center [98, 238] width 197 height 26
